Goal: Transaction & Acquisition: Purchase product/service

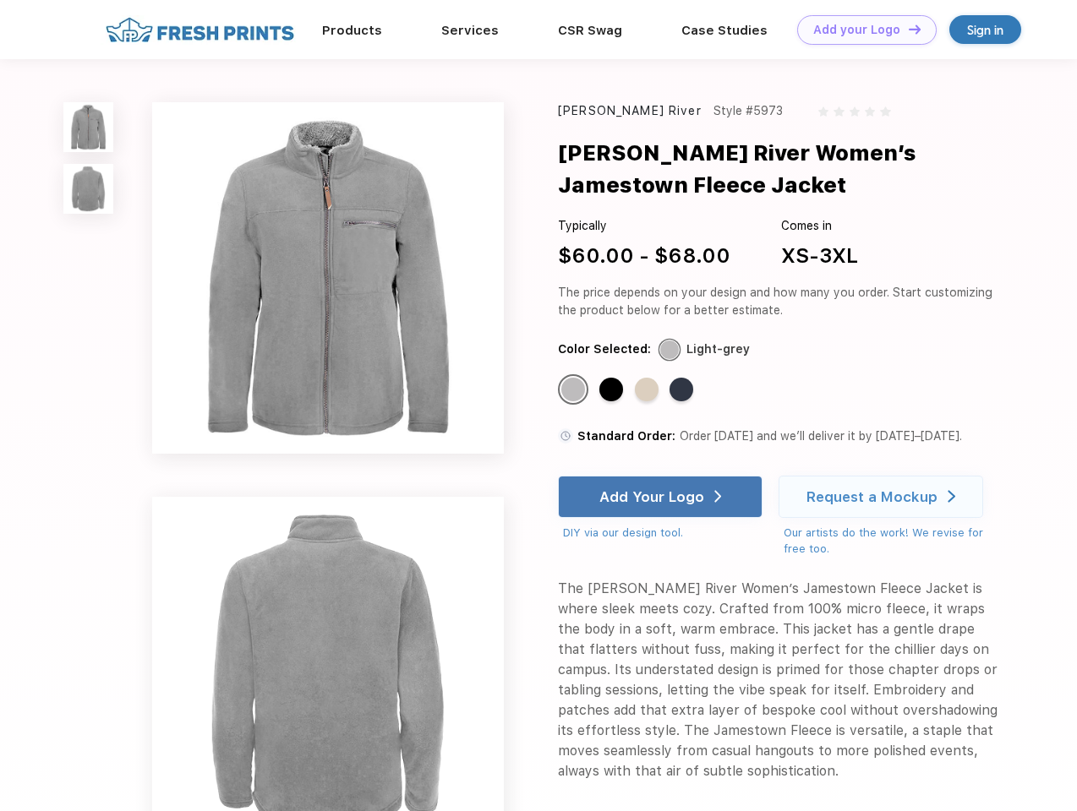
click at [860, 30] on link "Add your Logo Design Tool" at bounding box center [866, 30] width 139 height 30
click at [0, 0] on div "Design Tool" at bounding box center [0, 0] width 0 height 0
click at [907, 29] on link "Add your Logo Design Tool" at bounding box center [866, 30] width 139 height 30
click at [89, 127] on img at bounding box center [88, 127] width 50 height 50
click at [89, 189] on img at bounding box center [88, 189] width 50 height 50
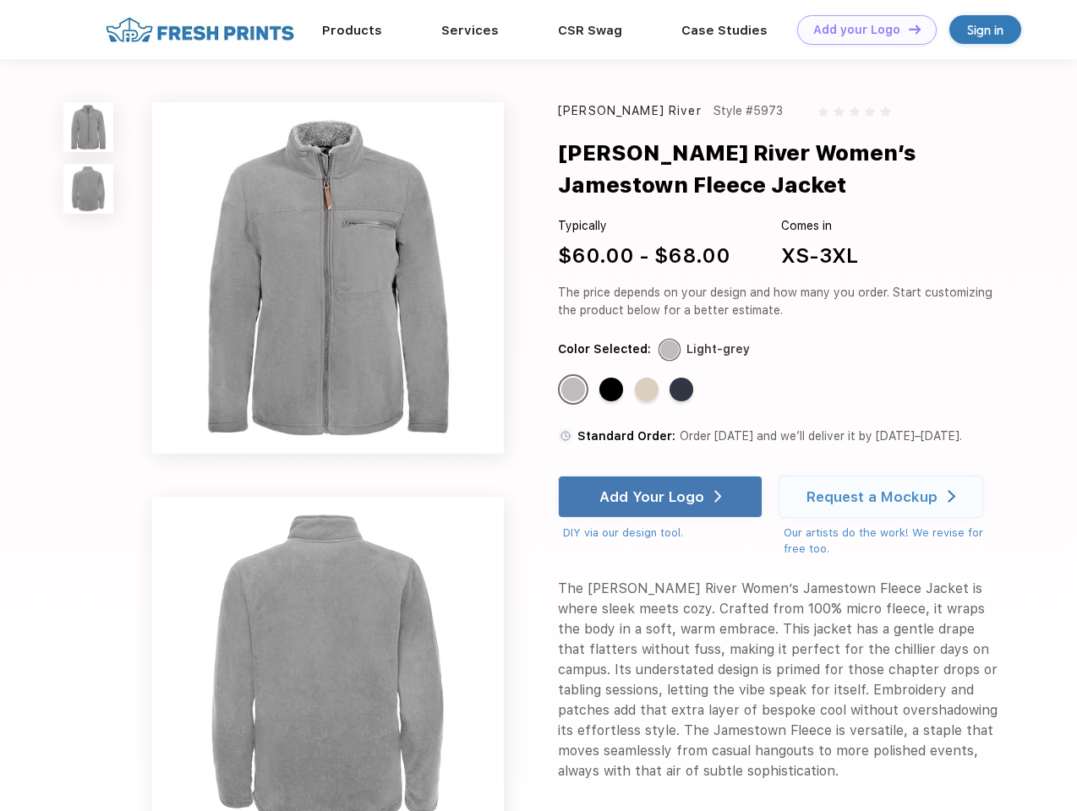
click at [575, 390] on div "Standard Color" at bounding box center [573, 390] width 24 height 24
click at [613, 390] on div "Standard Color" at bounding box center [611, 390] width 24 height 24
click at [648, 390] on div "Standard Color" at bounding box center [647, 390] width 24 height 24
click at [683, 390] on div "Standard Color" at bounding box center [681, 390] width 24 height 24
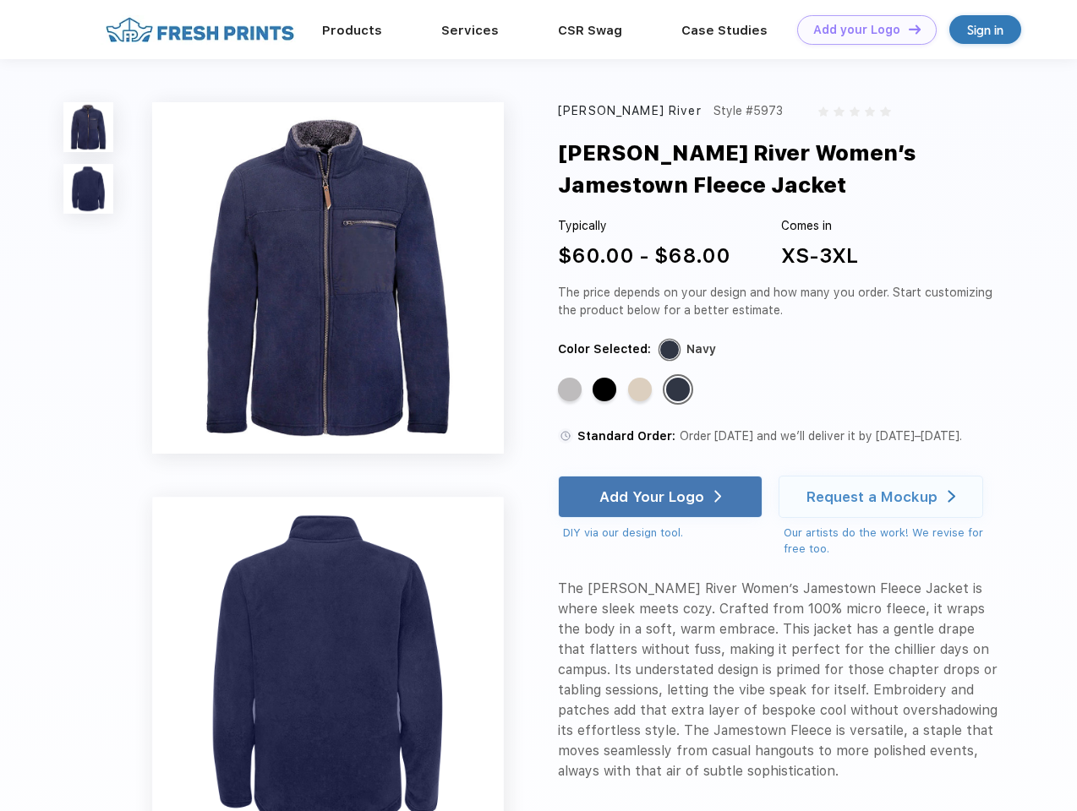
click at [662, 497] on div "Add Your Logo" at bounding box center [651, 496] width 105 height 17
